Goal: Register for event/course

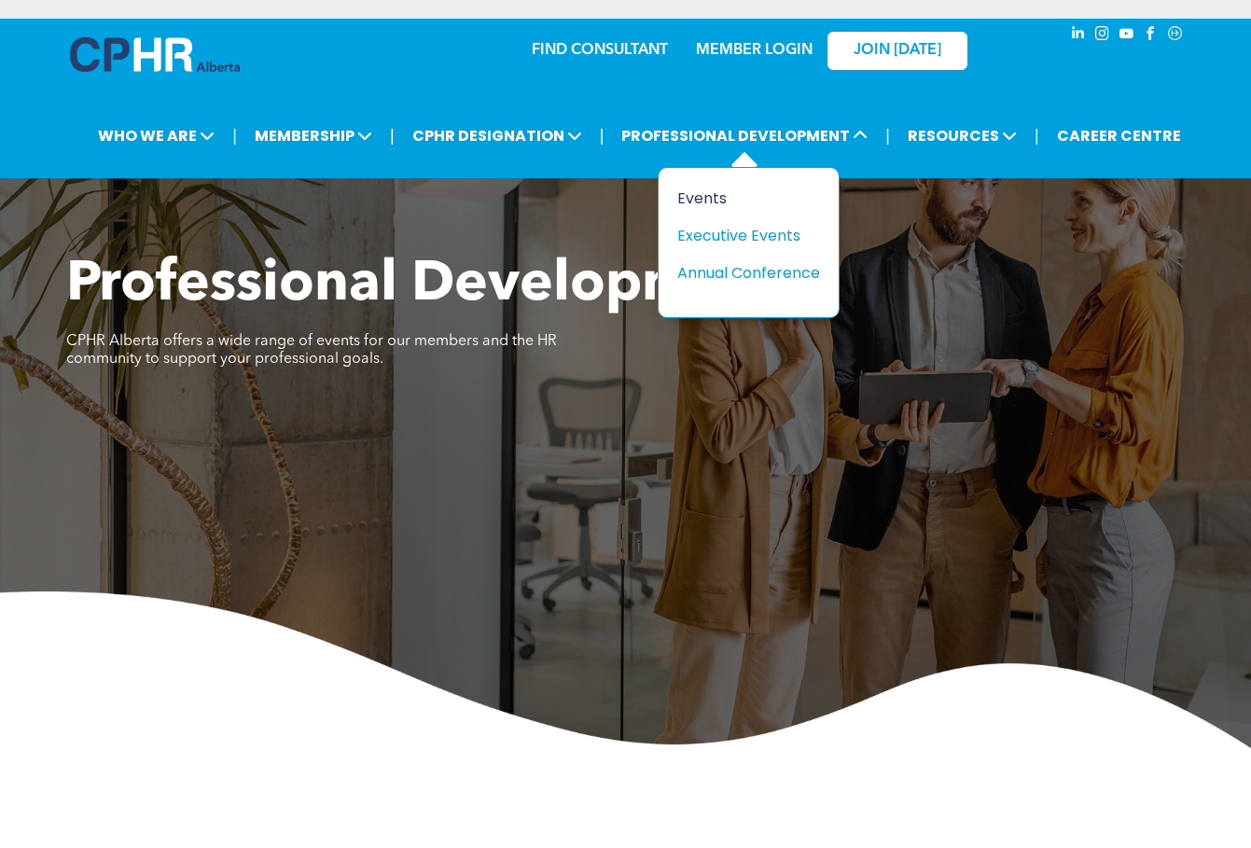
click at [698, 198] on div "Events" at bounding box center [741, 198] width 129 height 23
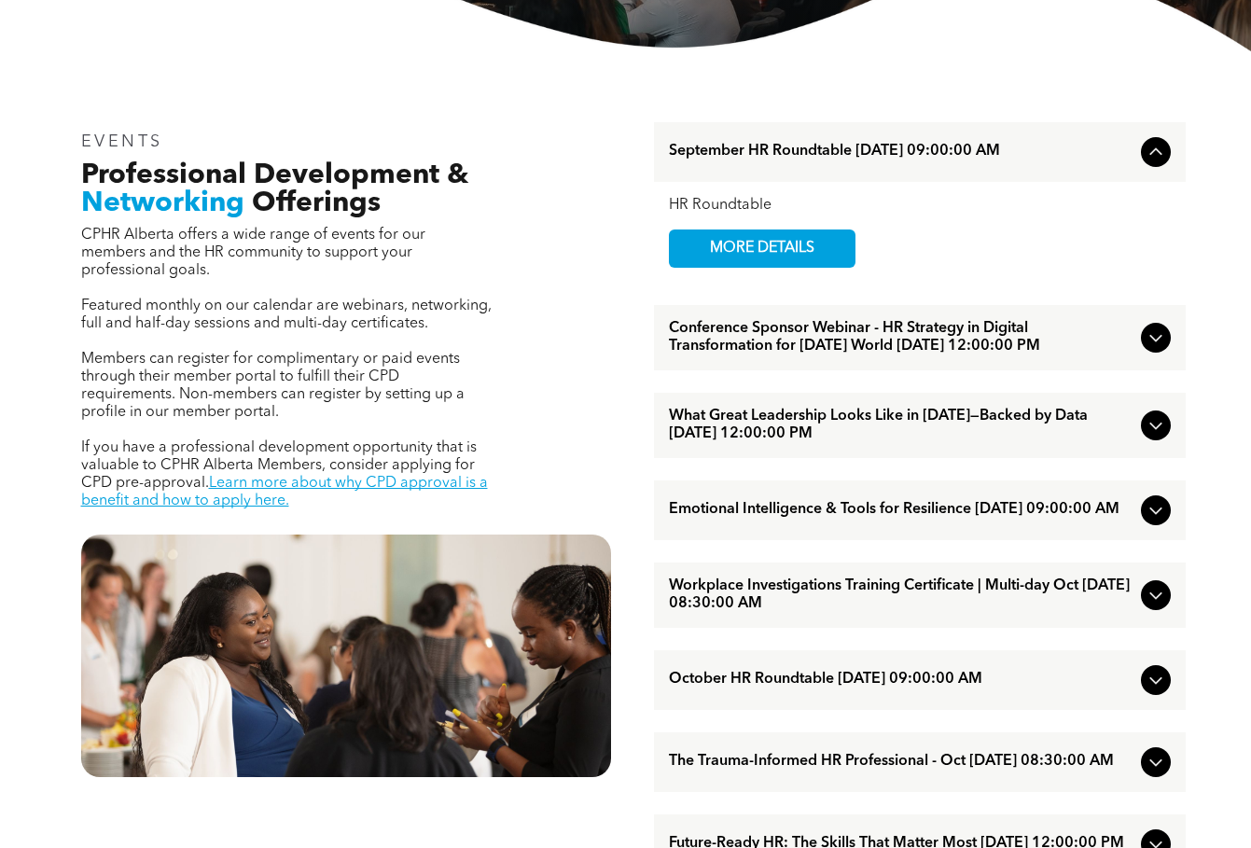
scroll to position [560, 0]
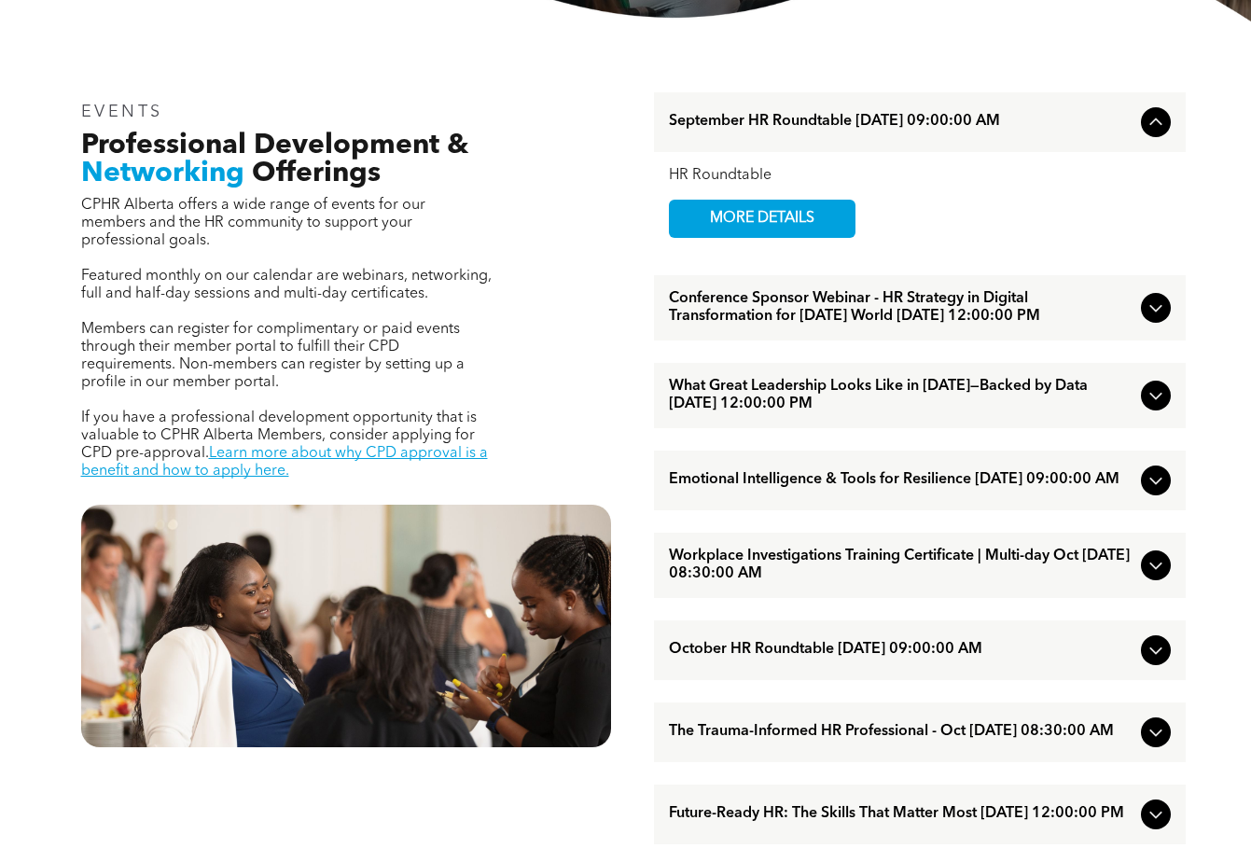
click at [880, 583] on span "Workplace Investigations Training Certificate | Multi-day Oct [DATE] 08:30:00 AM" at bounding box center [901, 565] width 465 height 35
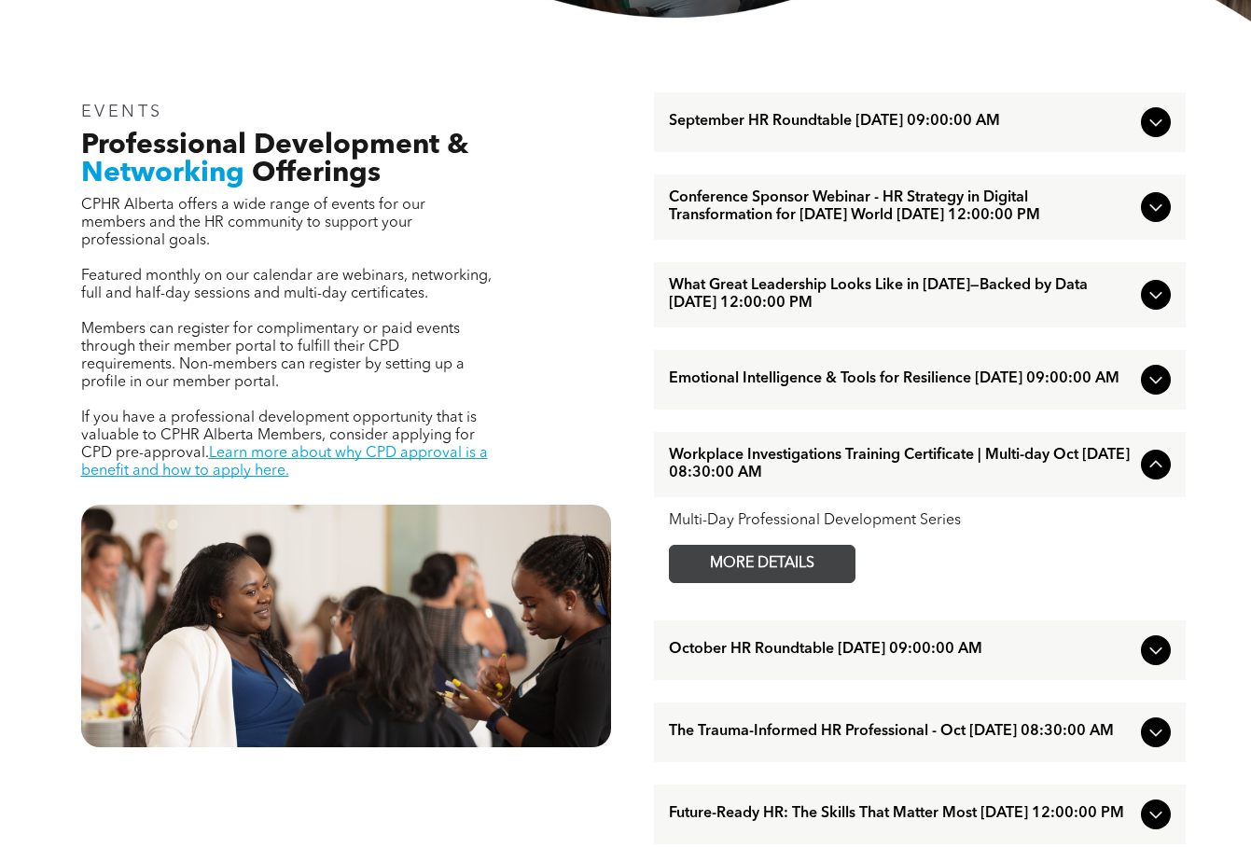
click at [809, 582] on span "MORE DETAILS" at bounding box center [761, 564] width 147 height 36
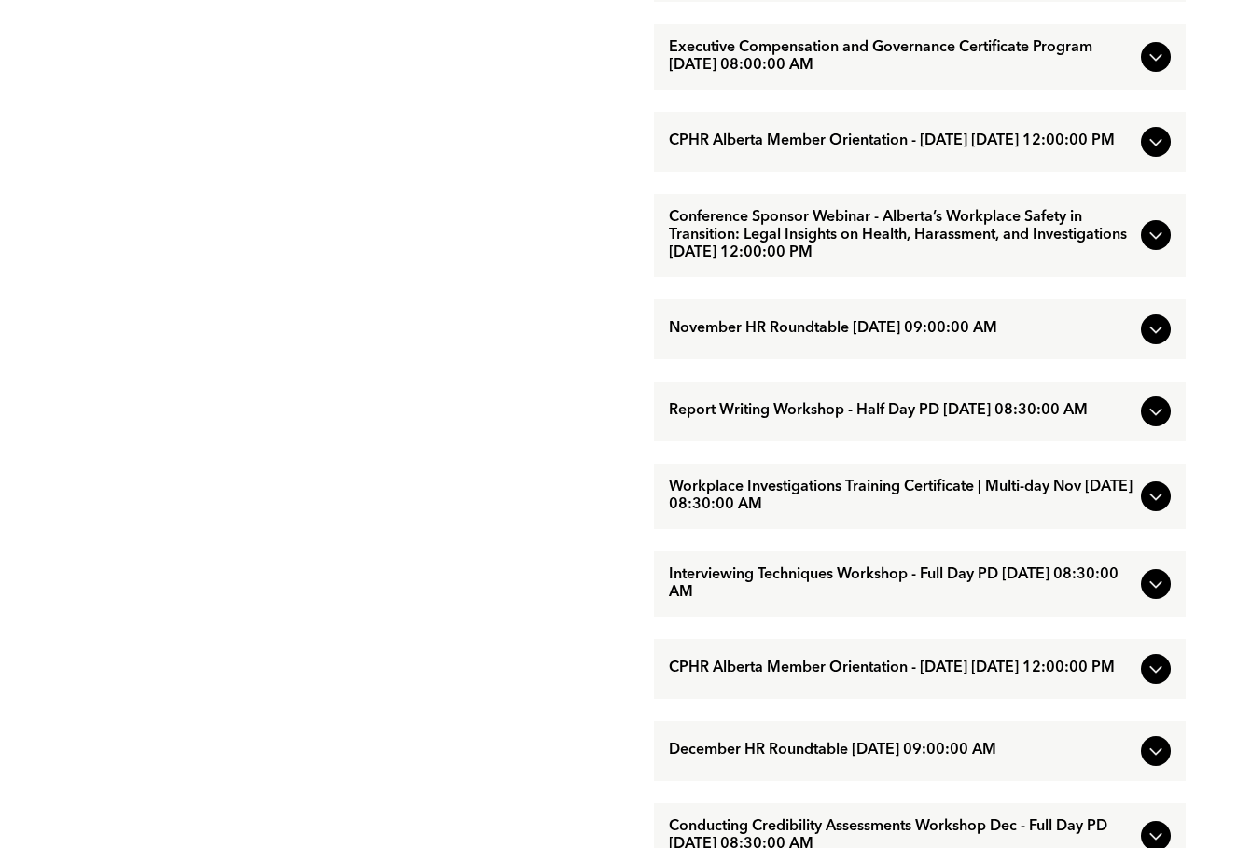
scroll to position [1491, 0]
click at [753, 513] on span "Workplace Investigations Training Certificate | Multi-day Nov [DATE] 08:30:00 AM" at bounding box center [901, 495] width 465 height 35
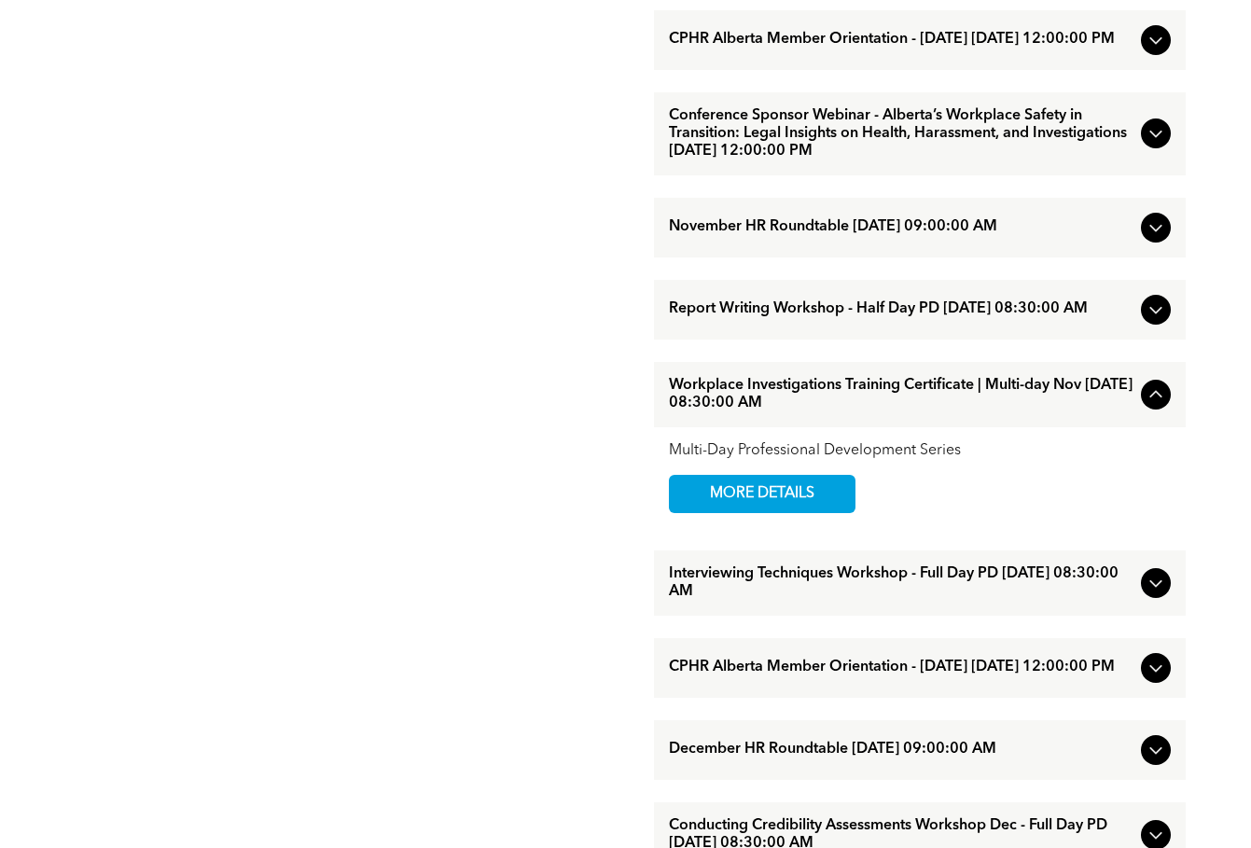
click at [753, 512] on span "MORE DETAILS" at bounding box center [761, 494] width 147 height 36
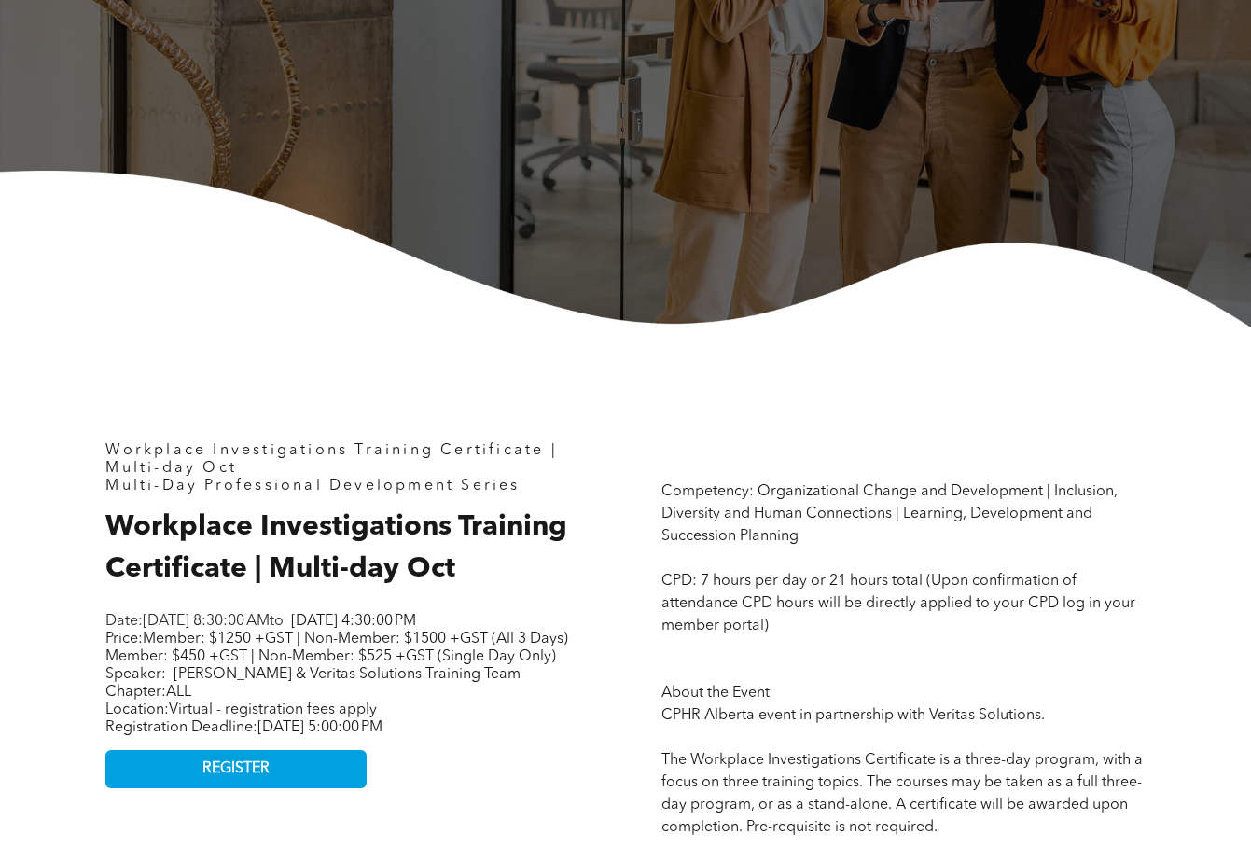
scroll to position [466, 0]
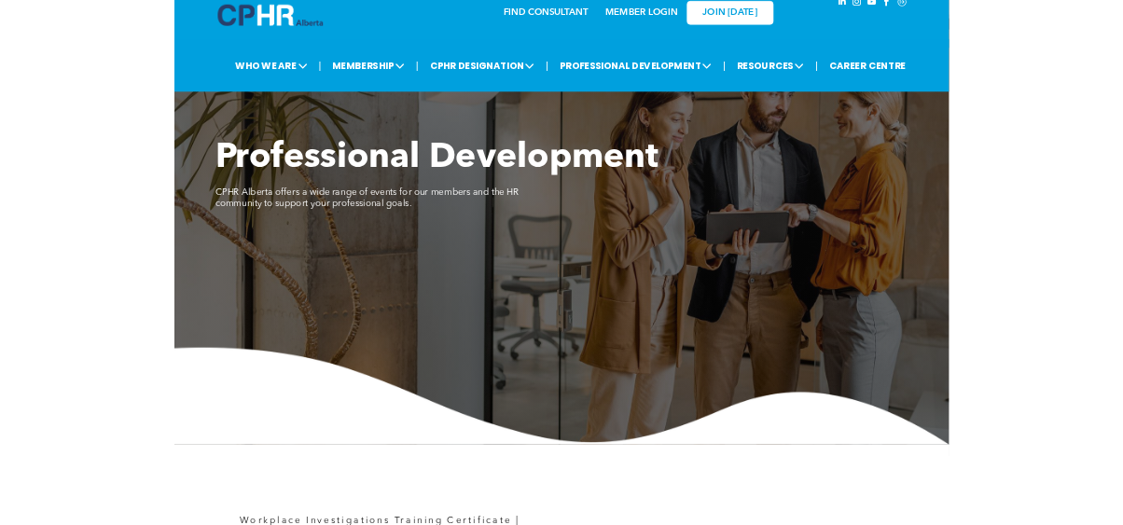
scroll to position [560, 0]
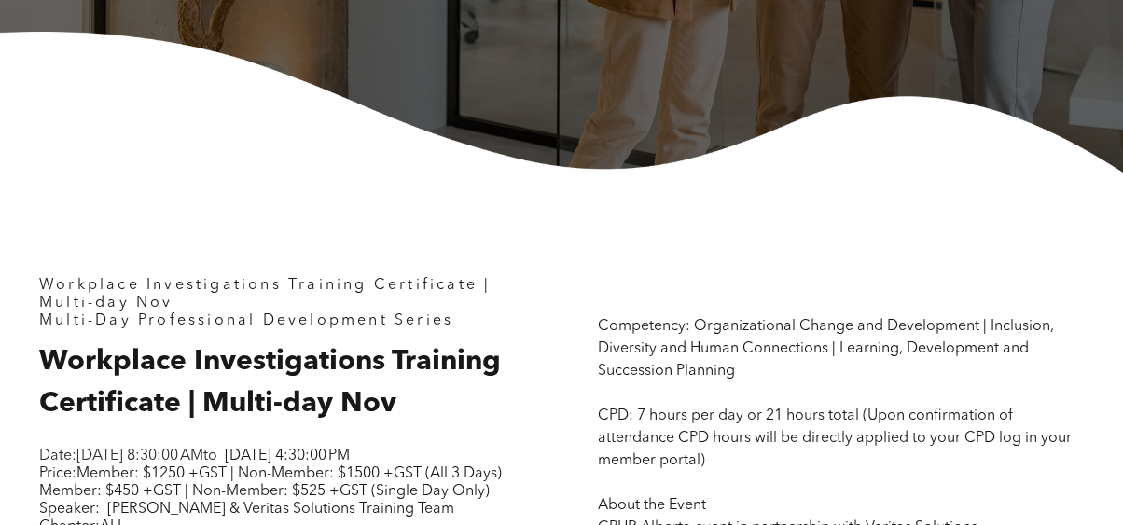
drag, startPoint x: 21, startPoint y: 157, endPoint x: 96, endPoint y: 184, distance: 79.4
click at [21, 157] on img at bounding box center [561, 102] width 1123 height 141
